Goal: Task Accomplishment & Management: Use online tool/utility

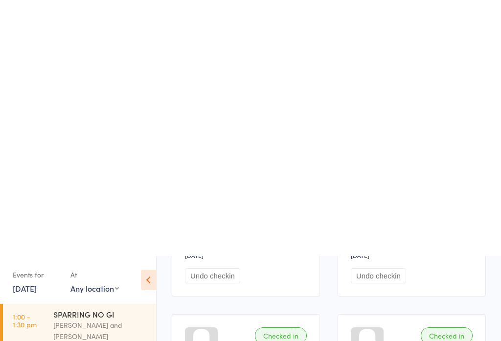
scroll to position [311, 0]
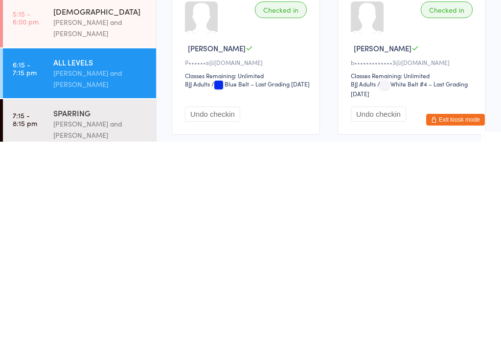
click at [101, 318] on div "[PERSON_NAME] and [PERSON_NAME]" at bounding box center [100, 329] width 94 height 22
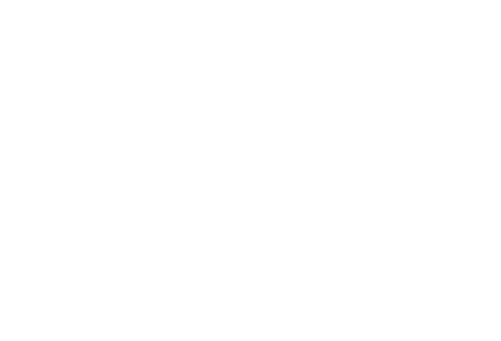
click at [103, 341] on html "You have now entered Kiosk Mode. Members will be able to check themselves in us…" at bounding box center [250, 170] width 501 height 341
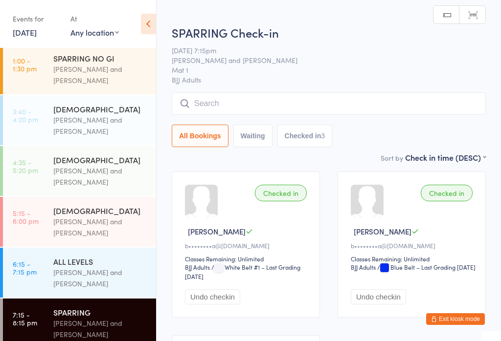
click at [107, 274] on div "[PERSON_NAME] and [PERSON_NAME]" at bounding box center [100, 278] width 94 height 22
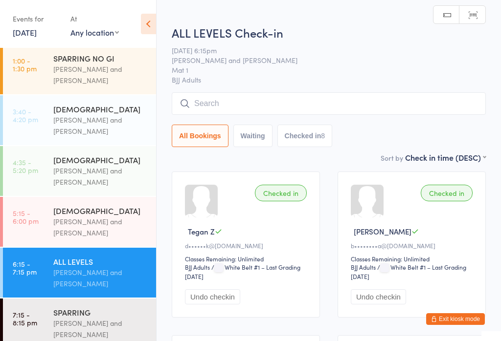
click at [332, 96] on input "search" at bounding box center [329, 103] width 314 height 22
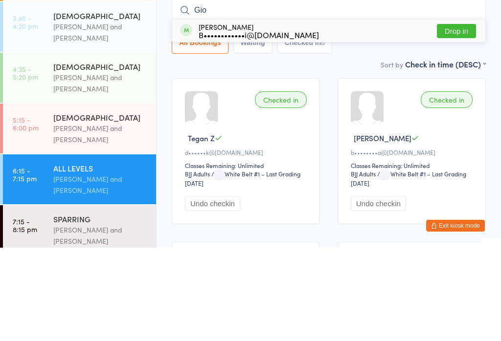
type input "Gio"
click at [463, 117] on button "Drop in" at bounding box center [455, 124] width 39 height 14
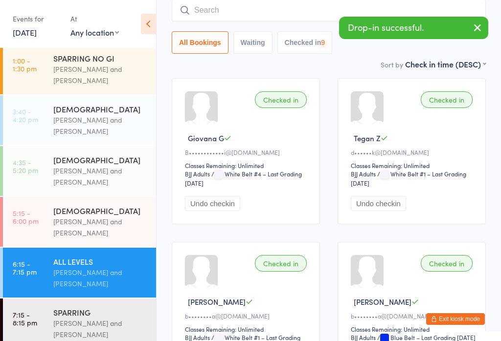
click at [79, 325] on div "[PERSON_NAME] and [PERSON_NAME]" at bounding box center [100, 329] width 94 height 22
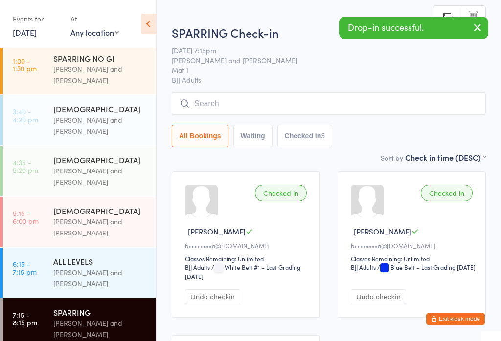
click at [281, 107] on input "search" at bounding box center [329, 103] width 314 height 22
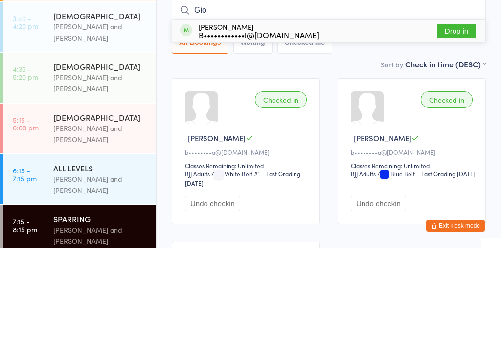
type input "Gio"
click at [457, 117] on button "Drop in" at bounding box center [455, 124] width 39 height 14
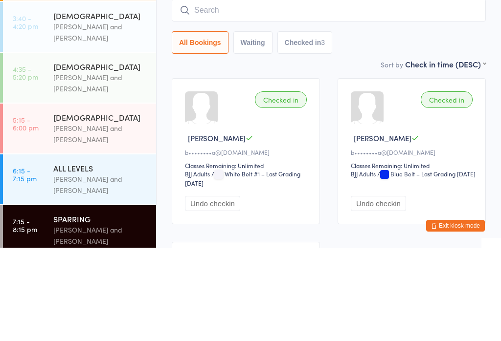
scroll to position [93, 0]
